Goal: Find specific page/section: Find specific page/section

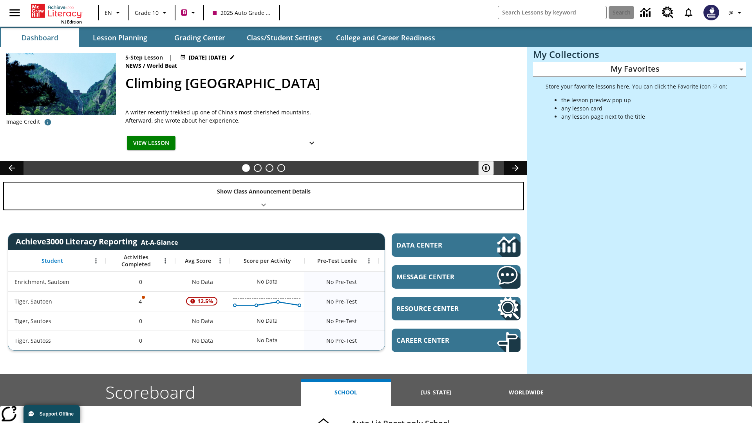
click at [264, 196] on div "Show Class Announcement Details" at bounding box center [263, 196] width 519 height 27
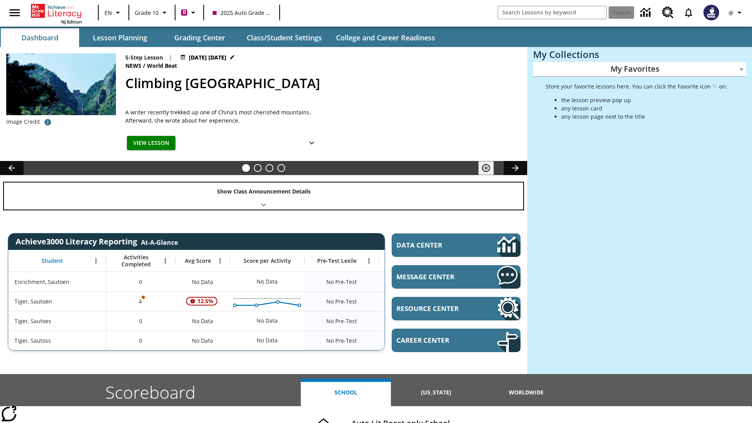
click at [264, 196] on div "Show Class Announcement Details" at bounding box center [263, 196] width 519 height 27
